Goal: Information Seeking & Learning: Check status

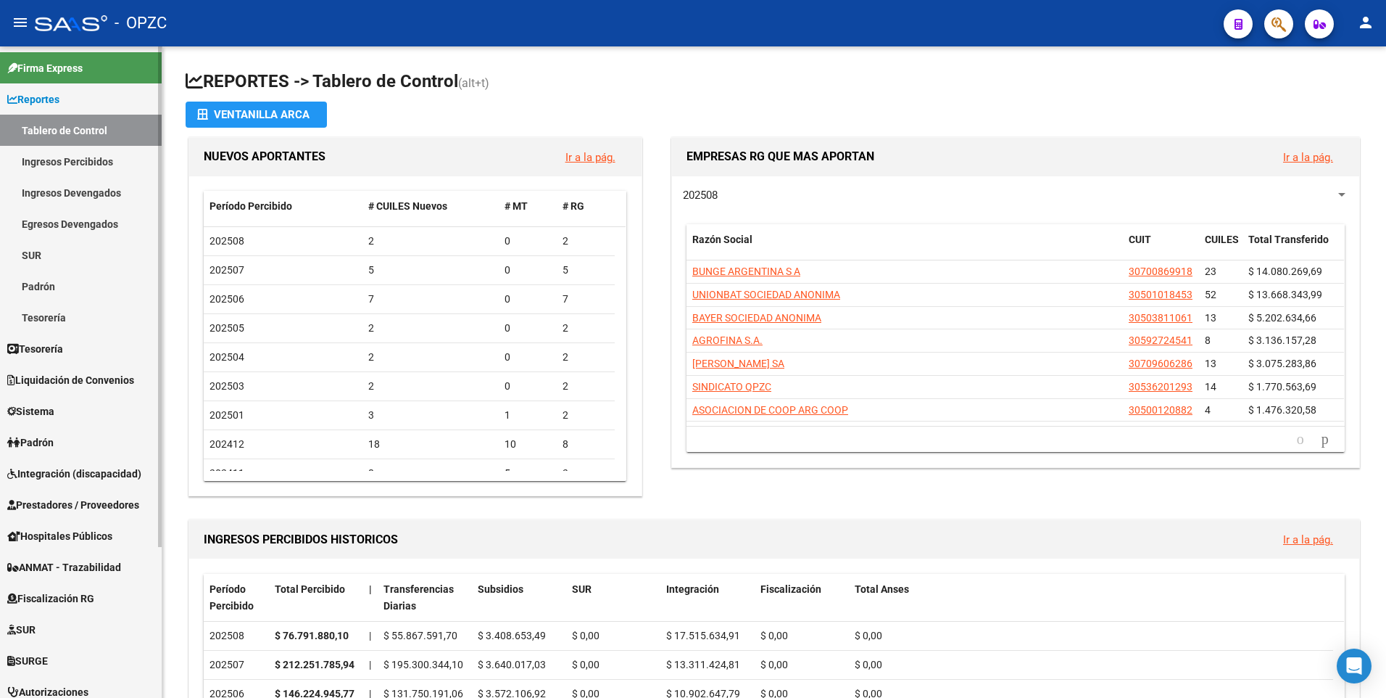
click at [58, 155] on link "Ingresos Percibidos" at bounding box center [81, 161] width 162 height 31
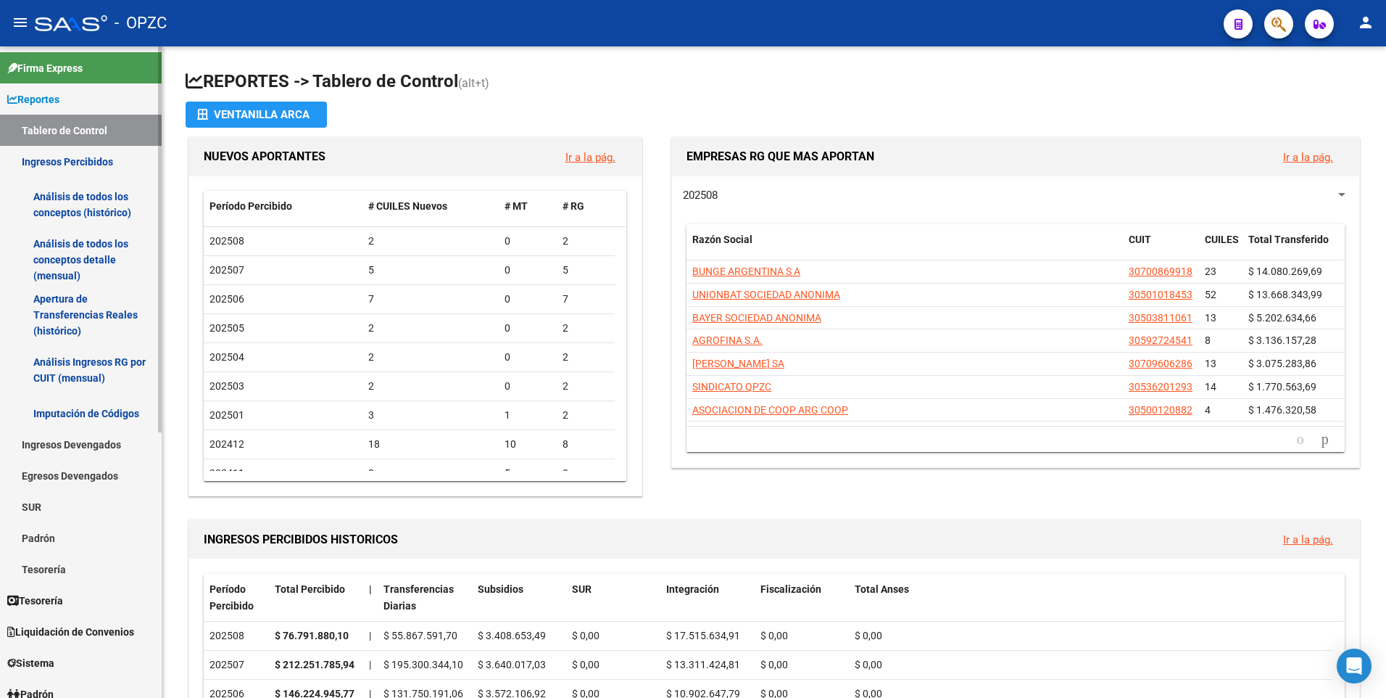
click at [73, 196] on link "Análisis de todos los conceptos (histórico)" at bounding box center [81, 204] width 162 height 55
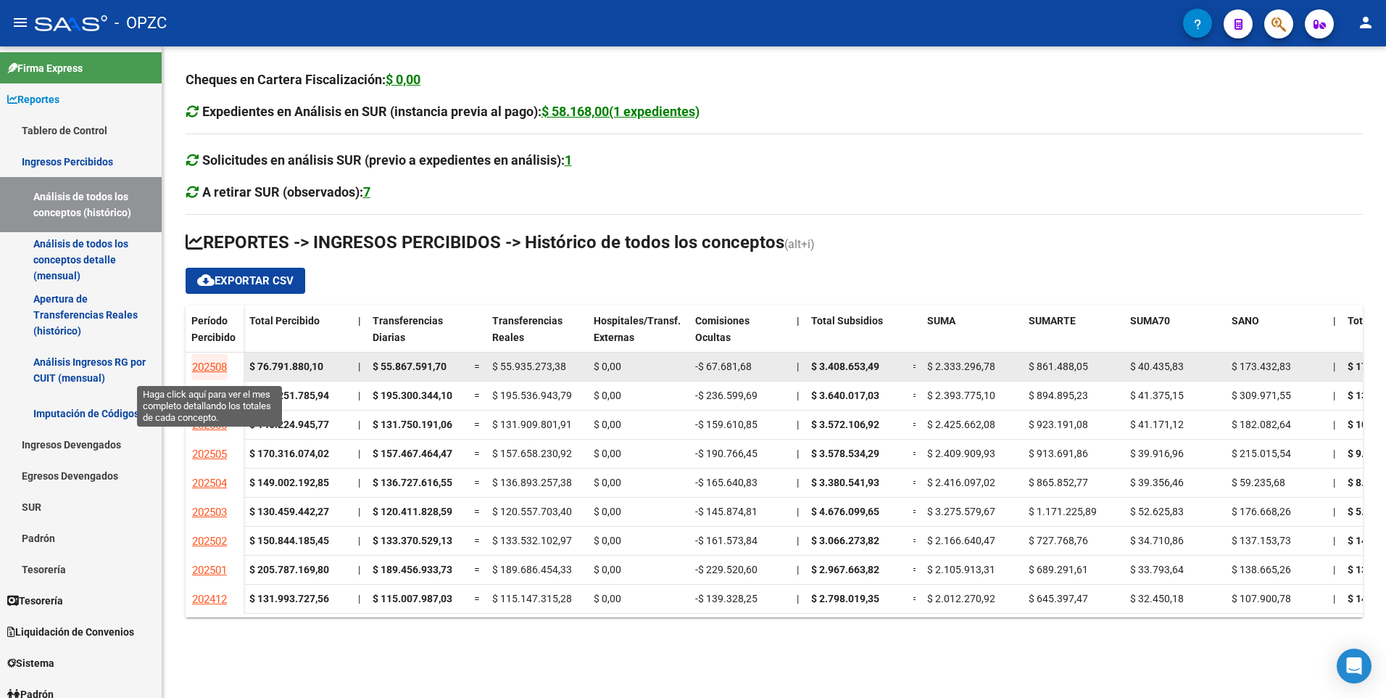
click at [203, 368] on span "202508" at bounding box center [209, 366] width 35 height 13
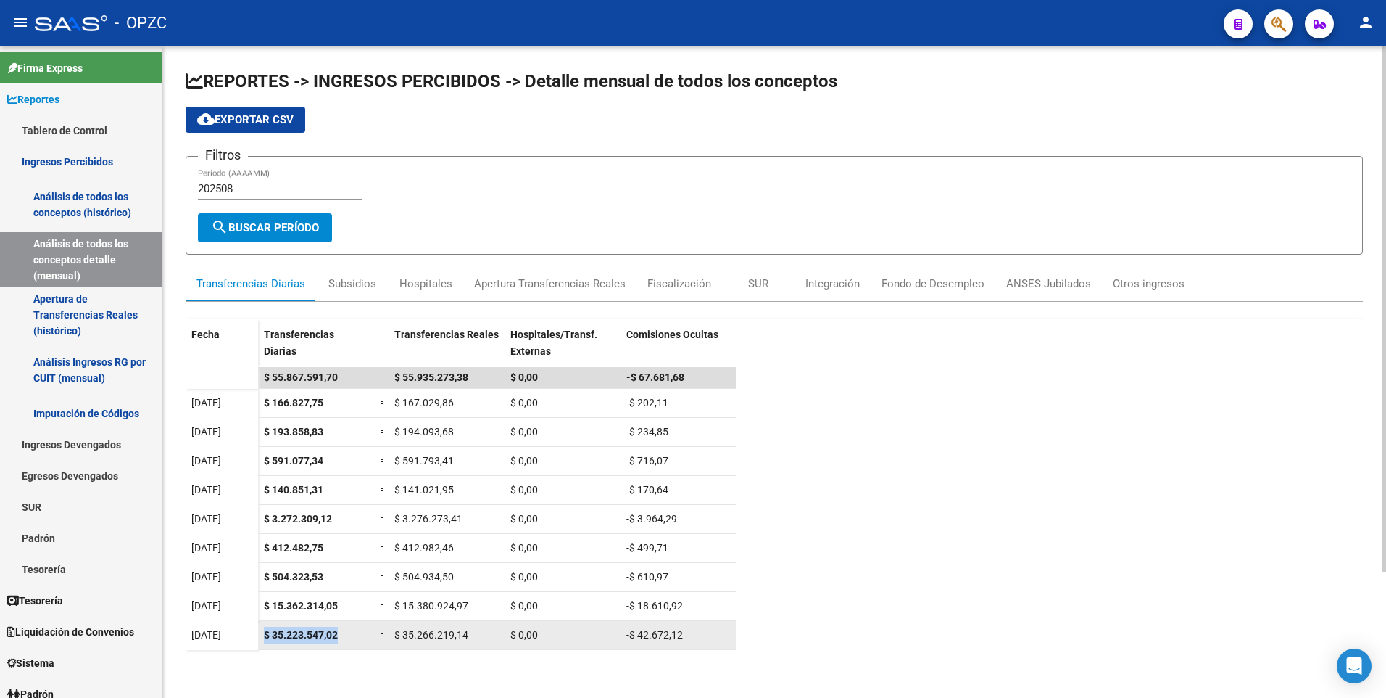
drag, startPoint x: 340, startPoint y: 634, endPoint x: 254, endPoint y: 623, distance: 86.3
click at [254, 623] on datatable-body-row "[DATE] $ 35.223.547,02 = $ 35.266.219,14 $ 0,00 -$ 42.672,12" at bounding box center [461, 635] width 551 height 29
drag, startPoint x: 254, startPoint y: 623, endPoint x: 352, endPoint y: 660, distance: 104.0
click at [299, 640] on div "$ 35.223.547,02" at bounding box center [316, 634] width 104 height 17
